Goal: Information Seeking & Learning: Understand process/instructions

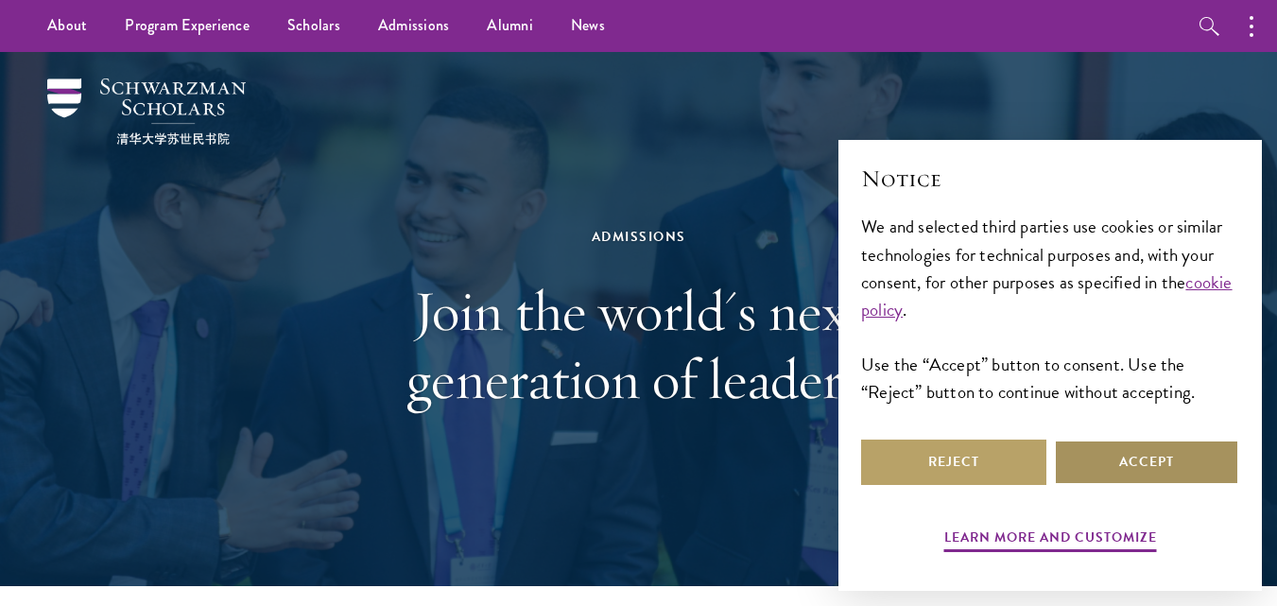
click at [1106, 466] on button "Accept" at bounding box center [1146, 461] width 185 height 45
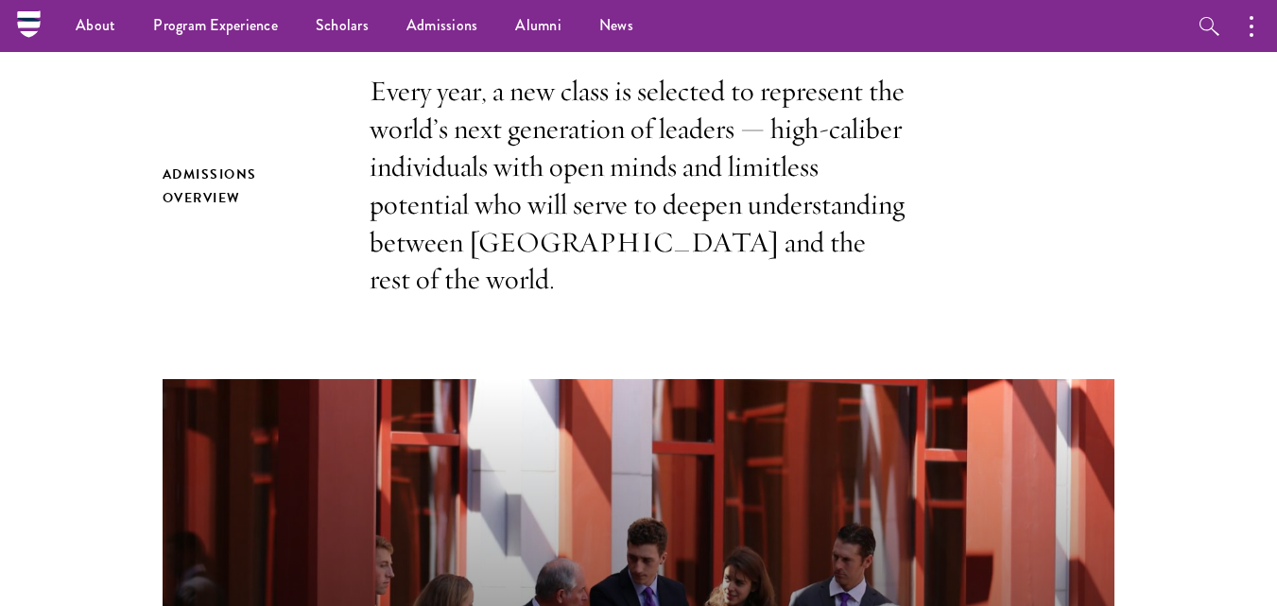
scroll to position [76, 0]
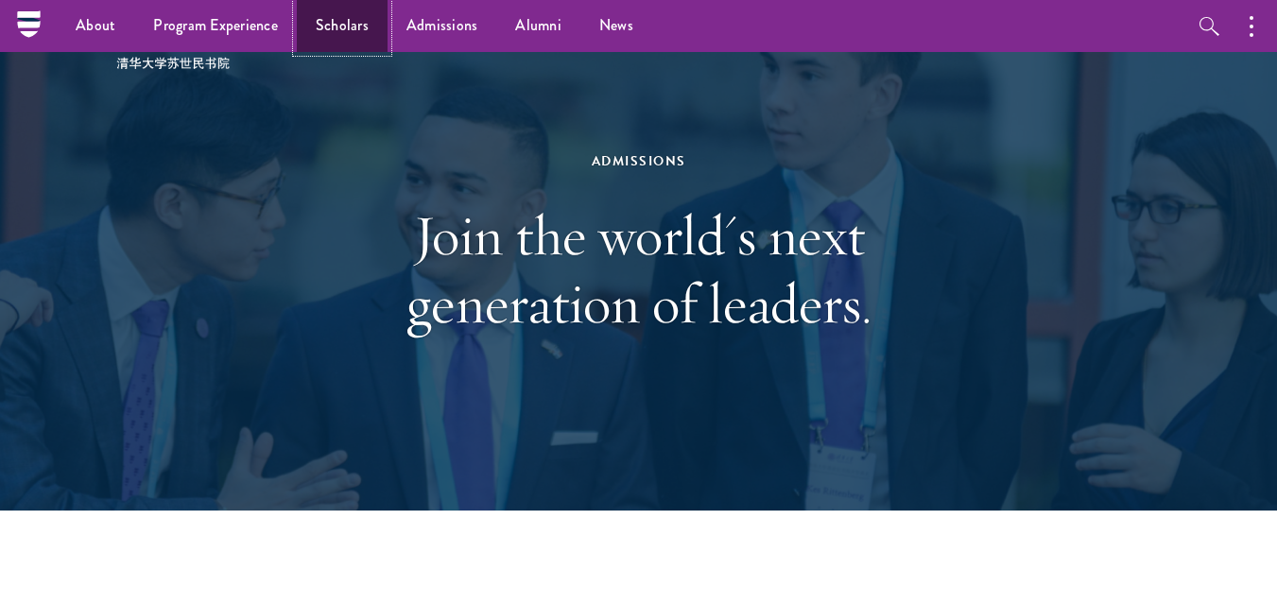
click at [345, 28] on link "Scholars" at bounding box center [342, 26] width 91 height 52
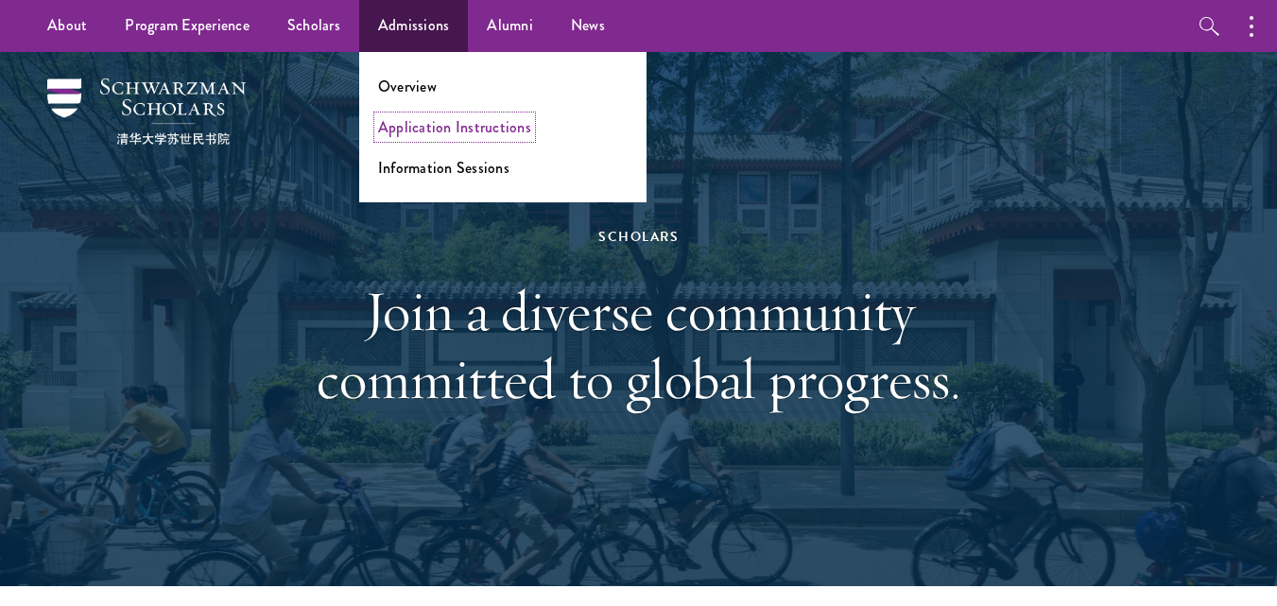
click at [420, 124] on link "Application Instructions" at bounding box center [454, 127] width 153 height 22
